Goal: Task Accomplishment & Management: Use online tool/utility

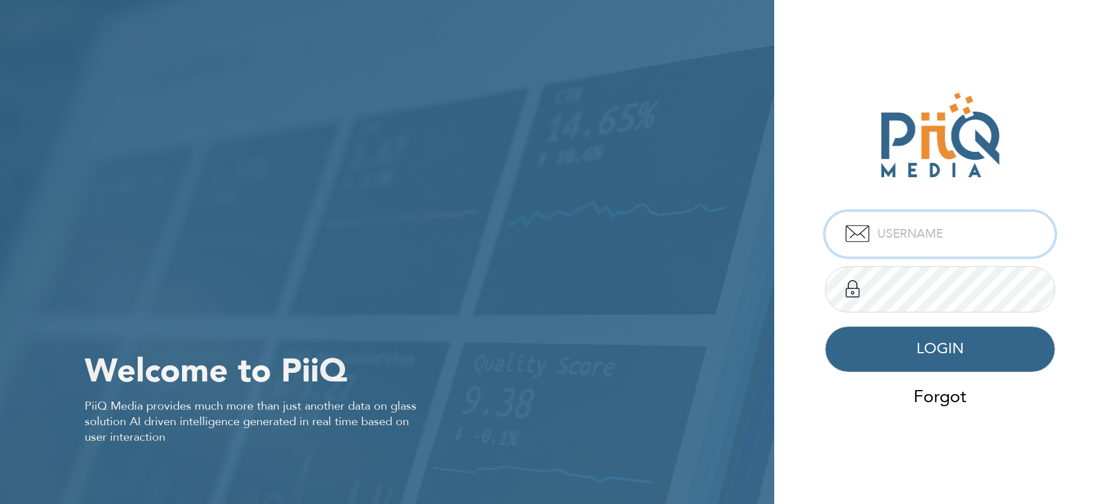
click at [910, 247] on input "text" at bounding box center [940, 234] width 230 height 46
type input "kuznecov"
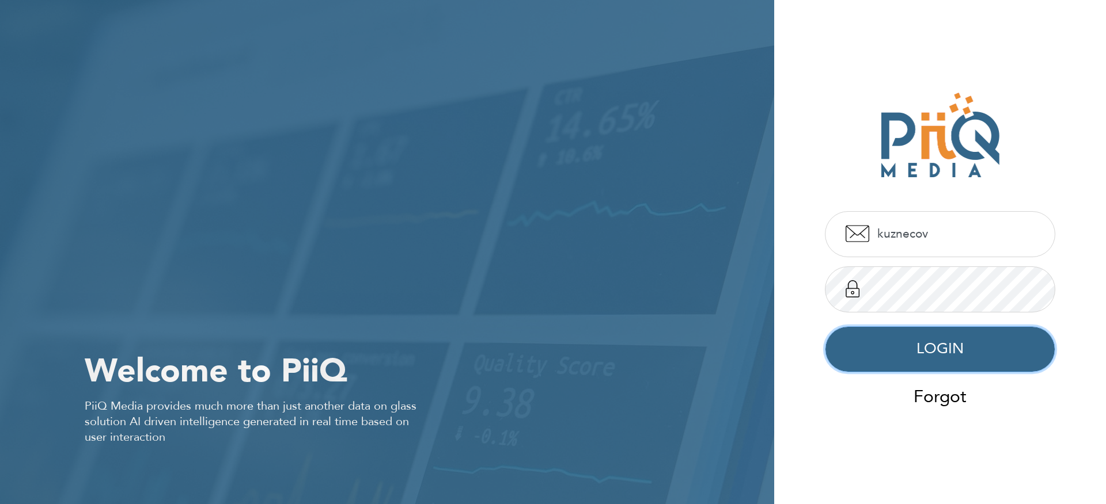
click at [937, 356] on button "LOGIN" at bounding box center [940, 350] width 230 height 46
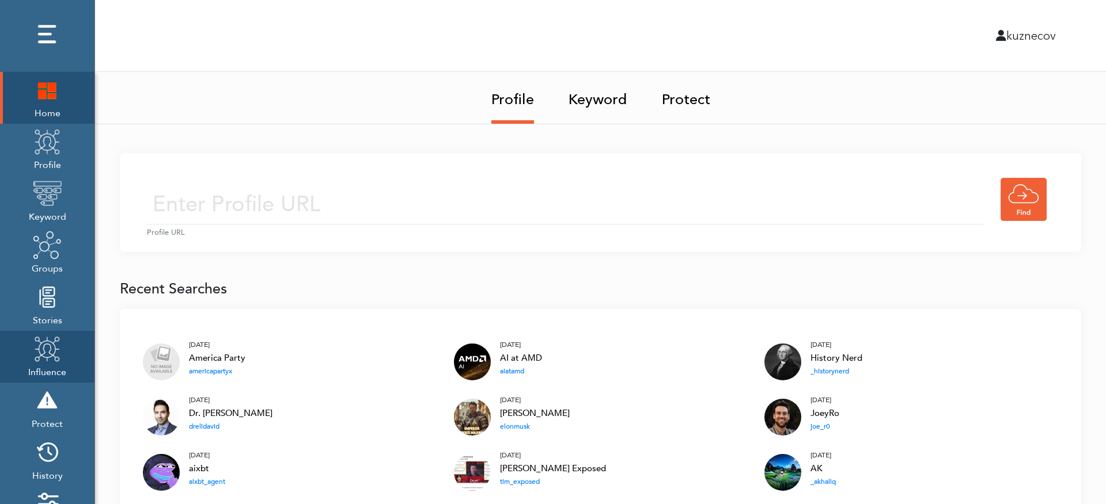
scroll to position [138, 0]
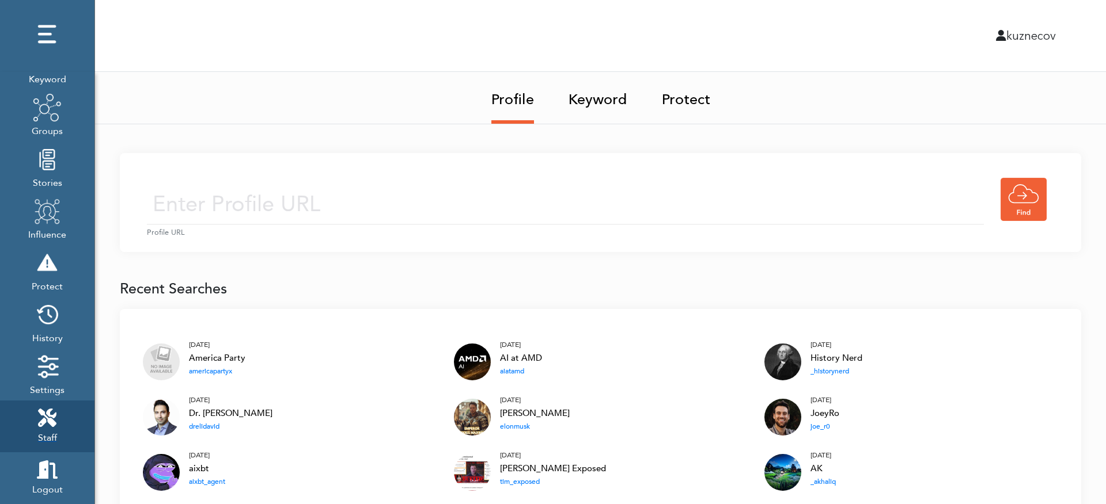
click at [50, 421] on icon at bounding box center [47, 418] width 18 height 18
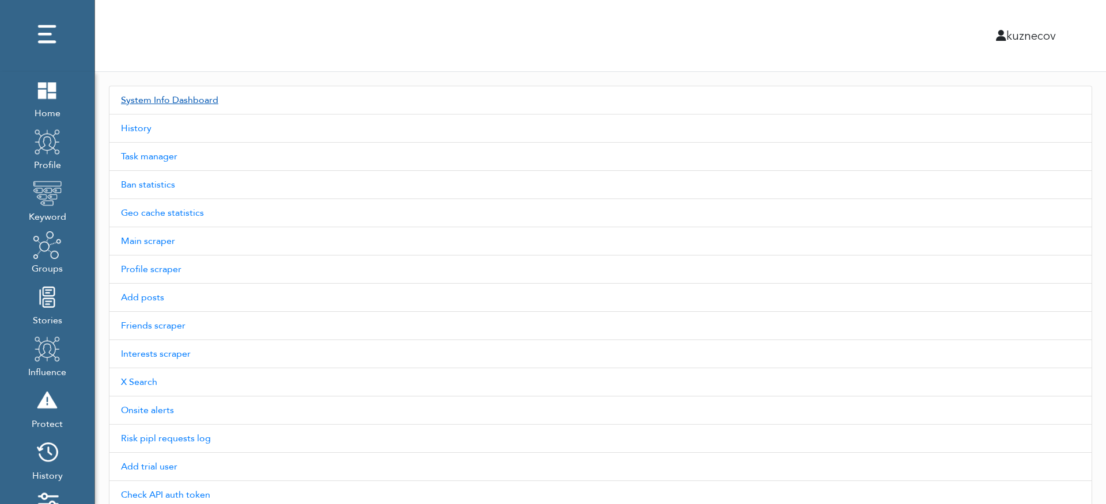
click at [184, 101] on link "System Info Dashboard" at bounding box center [600, 100] width 983 height 29
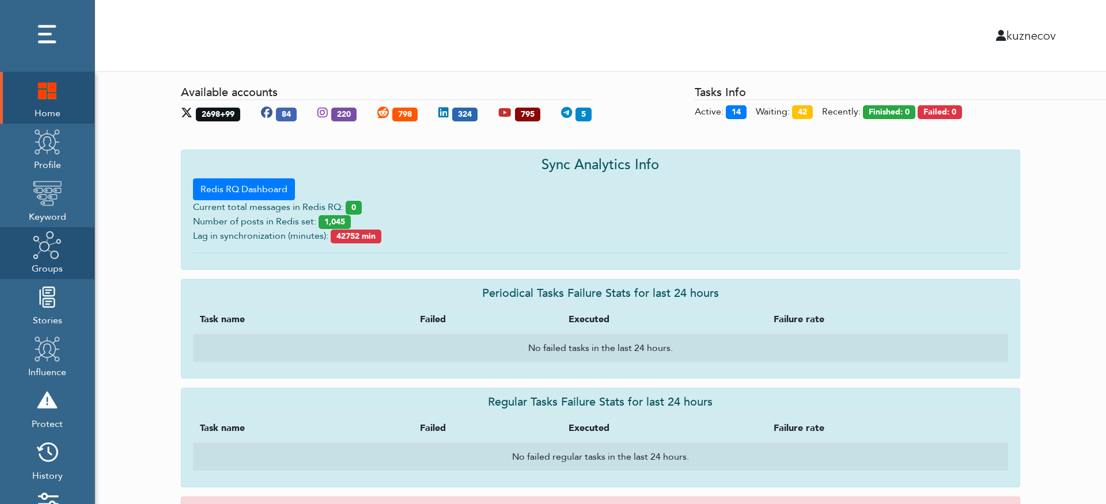
scroll to position [138, 0]
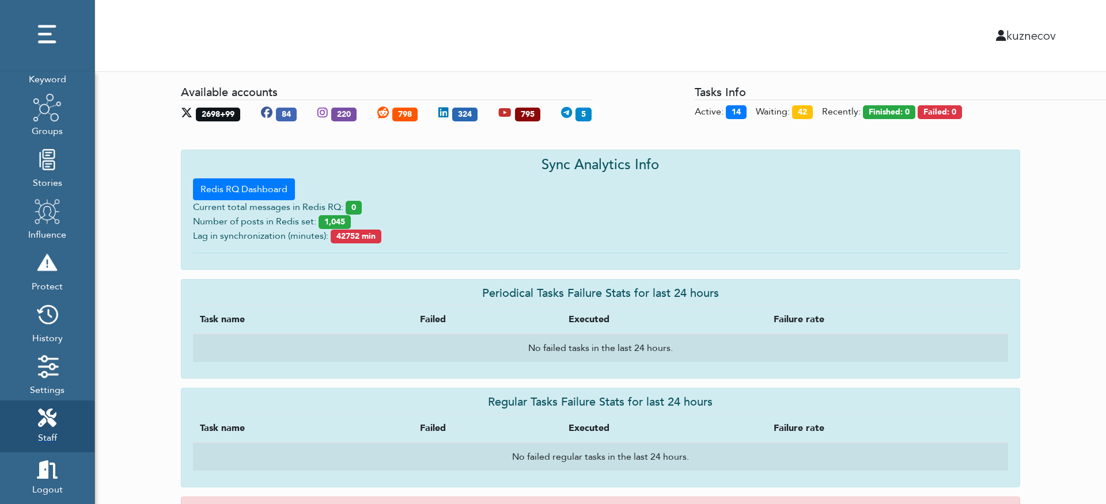
click at [60, 411] on link "Staff" at bounding box center [47, 427] width 94 height 52
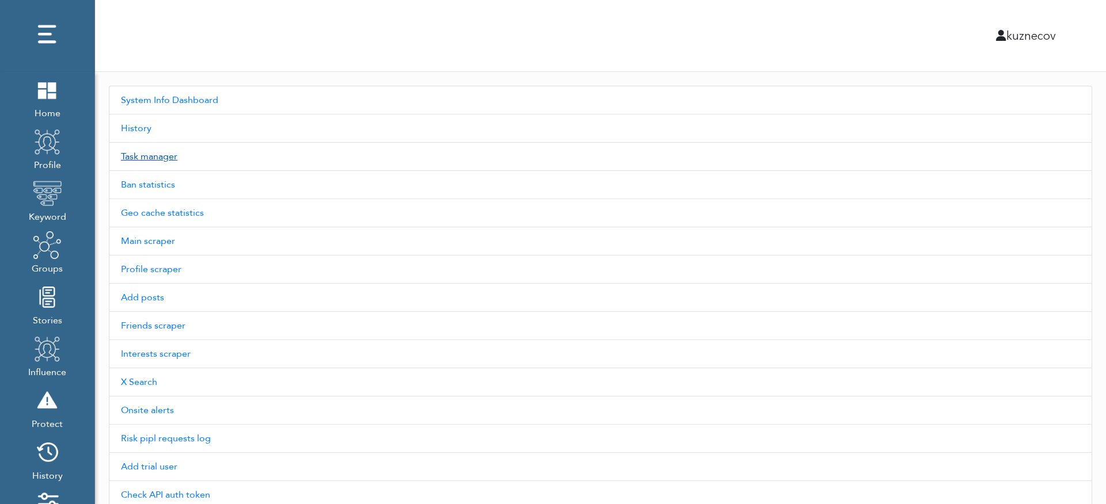
click at [153, 170] on link "Task manager" at bounding box center [600, 157] width 983 height 28
